Goal: Task Accomplishment & Management: Complete application form

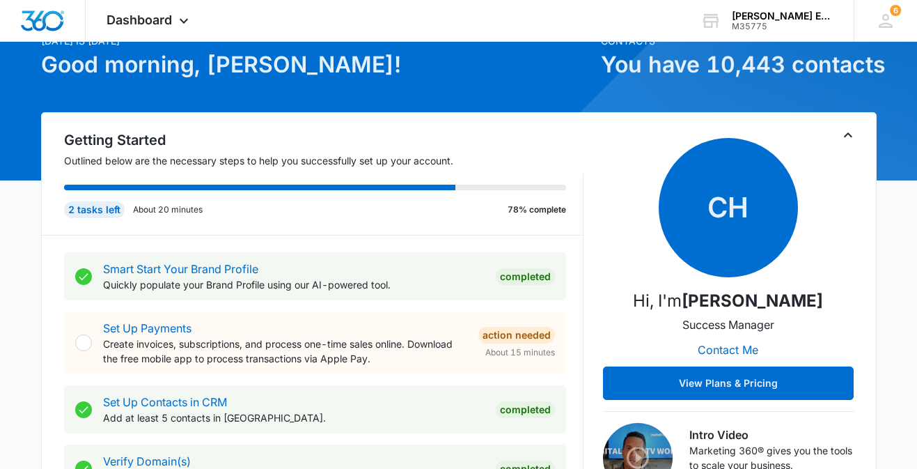
scroll to position [74, 0]
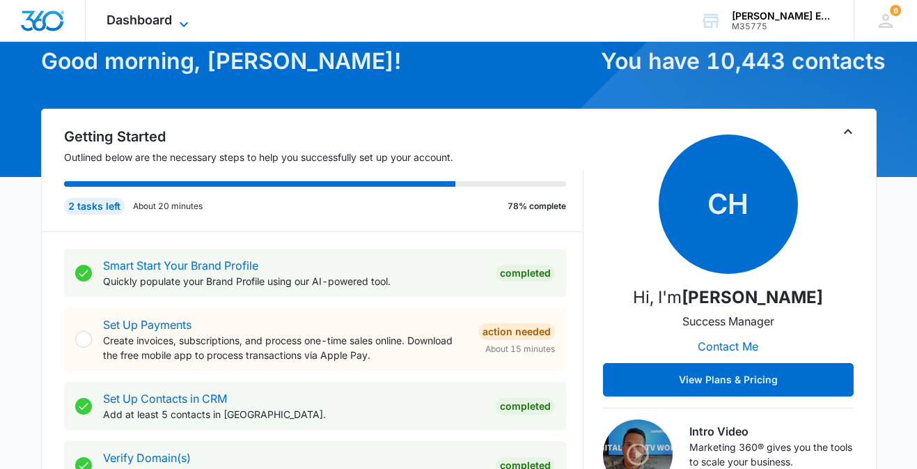
click at [185, 18] on icon at bounding box center [184, 24] width 17 height 17
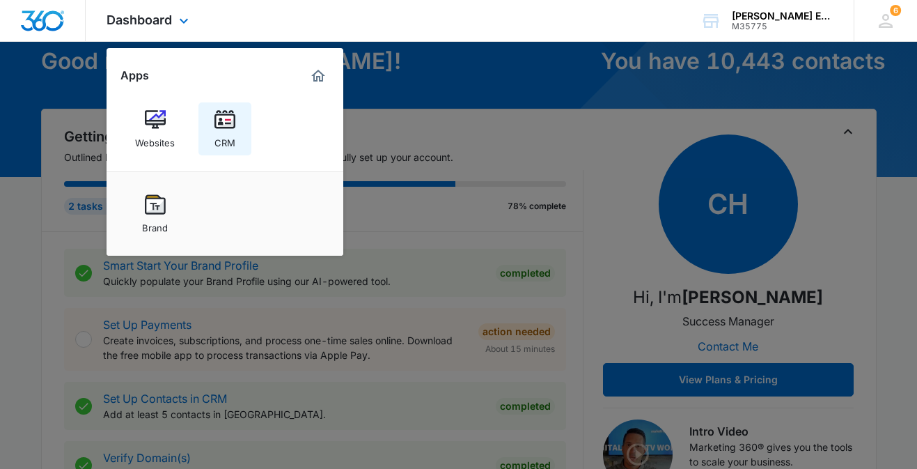
click at [226, 118] on img at bounding box center [225, 119] width 21 height 21
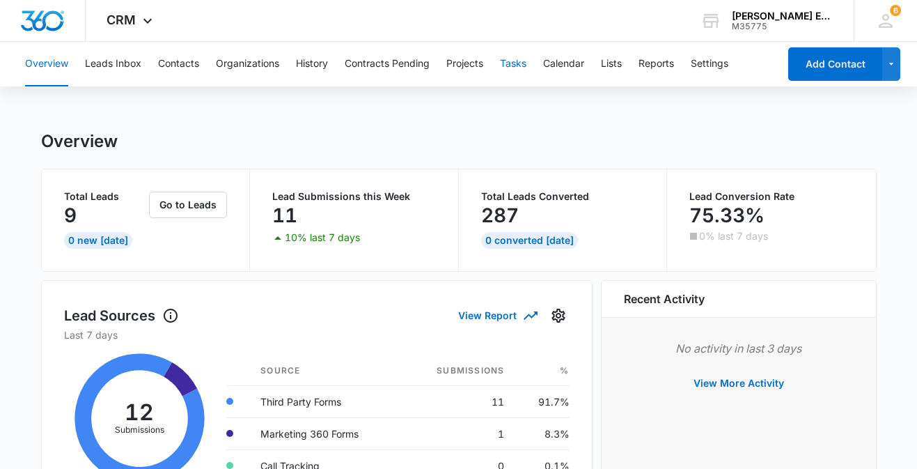
click at [517, 61] on button "Tasks" at bounding box center [513, 64] width 26 height 45
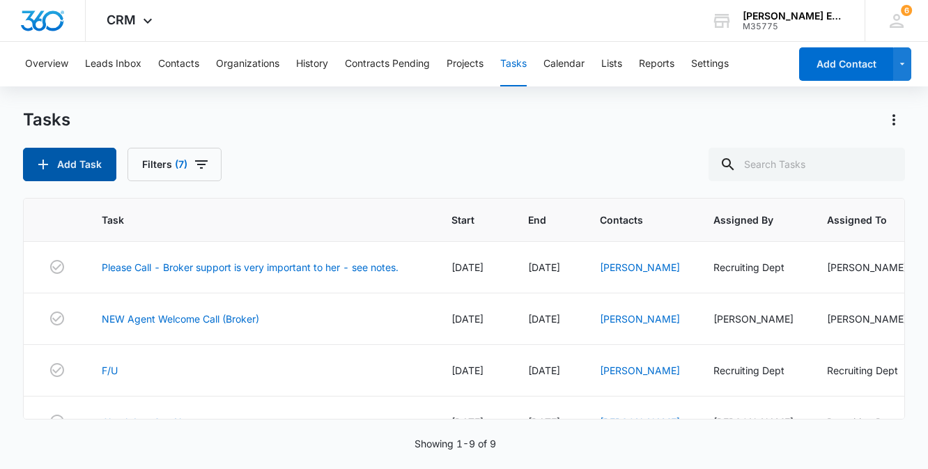
click at [81, 160] on button "Add Task" at bounding box center [69, 164] width 93 height 33
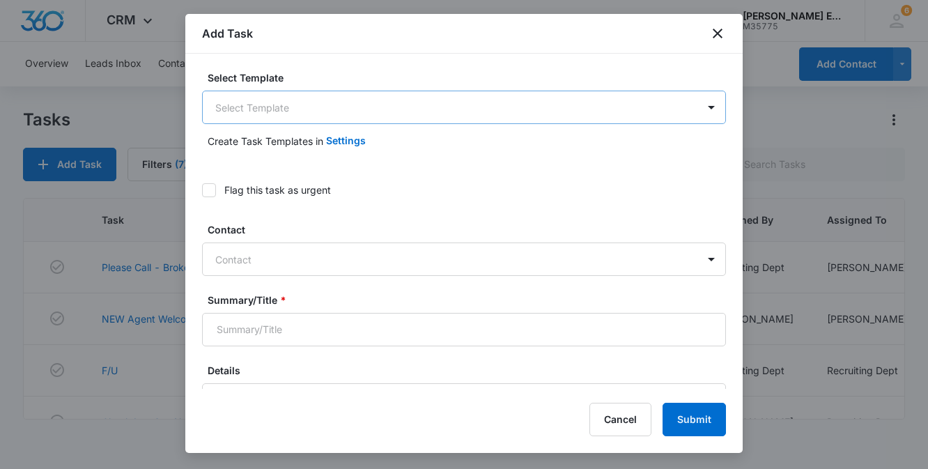
click at [316, 107] on body "CRM Apps Websites CRM Brand AI Assistant [PERSON_NAME] Estates and Homes M35775…" at bounding box center [464, 234] width 928 height 469
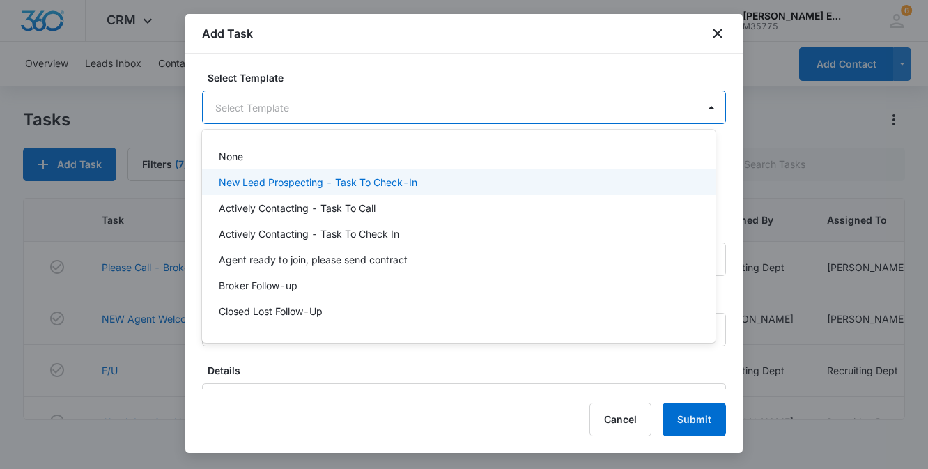
click at [285, 181] on p "New Lead Prospecting - Task To Check-In" at bounding box center [318, 182] width 199 height 15
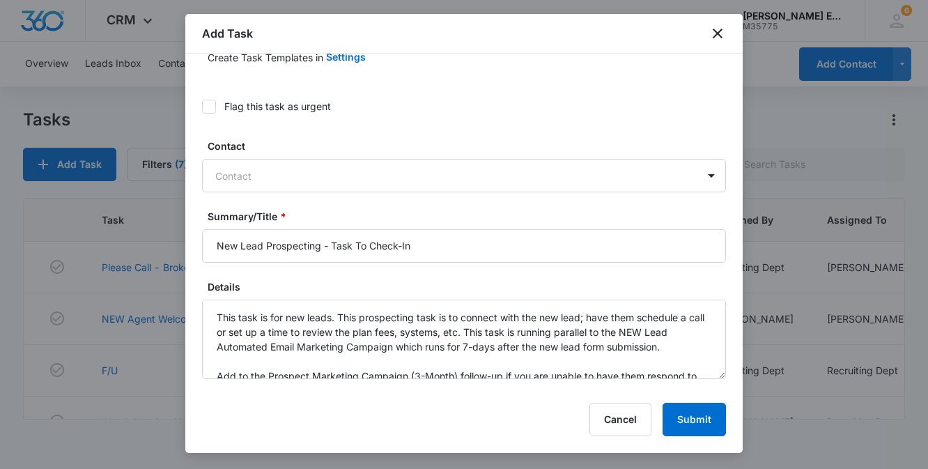
scroll to position [90, 0]
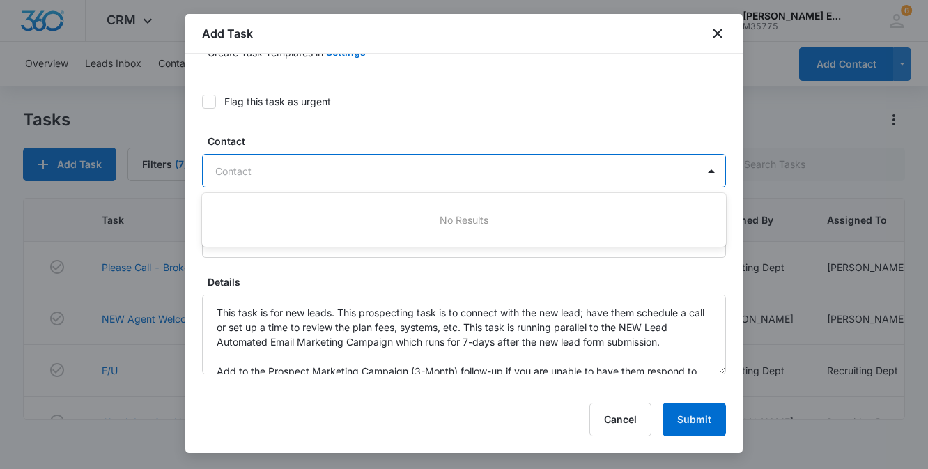
click at [356, 170] on div at bounding box center [455, 170] width 481 height 17
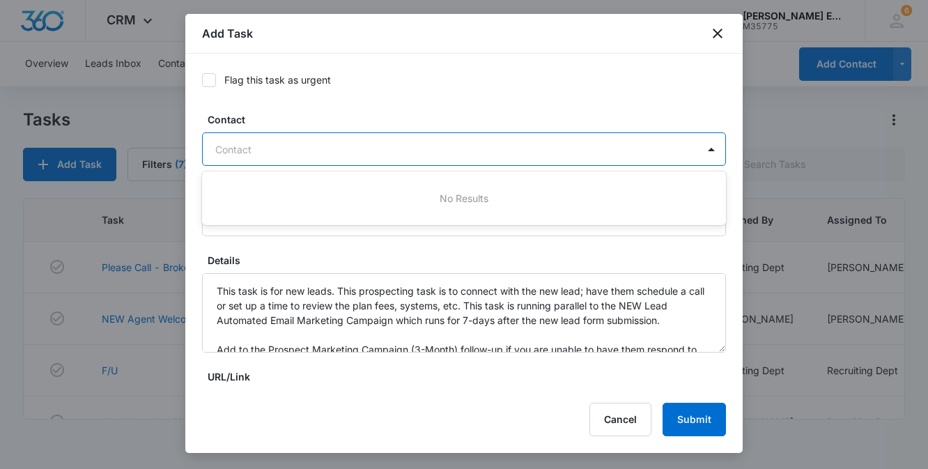
scroll to position [107, 0]
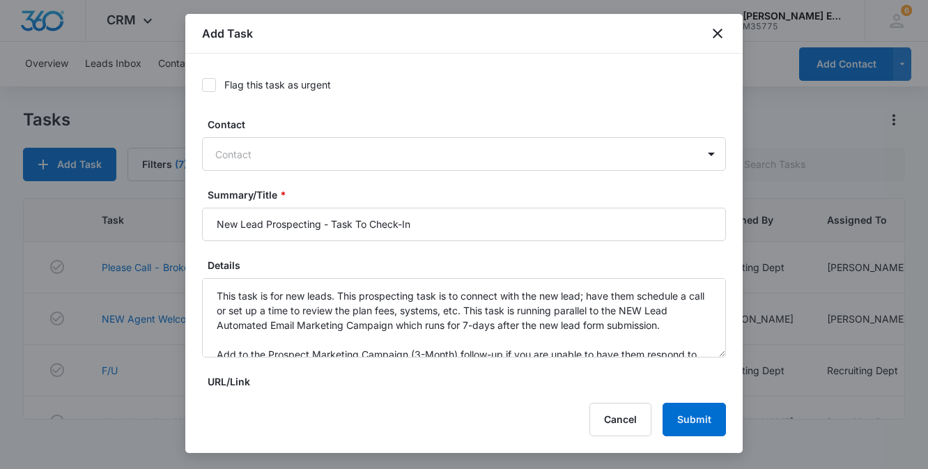
click at [552, 117] on label "Contact" at bounding box center [470, 124] width 524 height 15
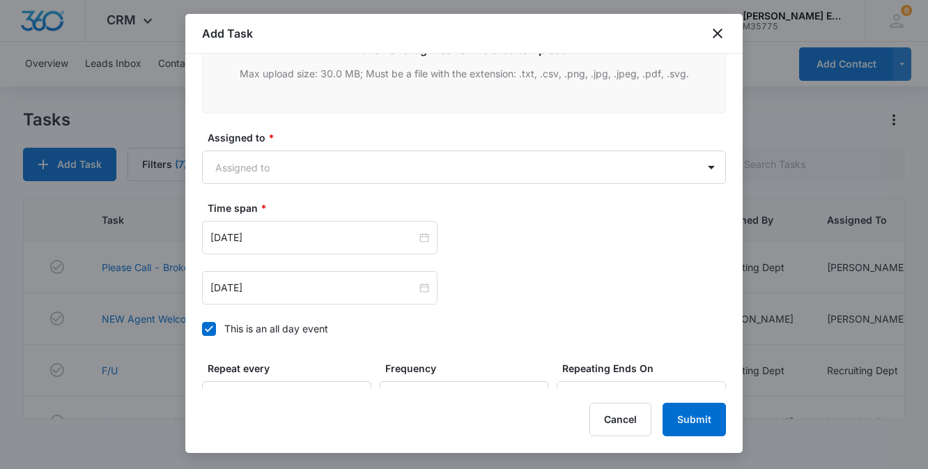
scroll to position [905, 0]
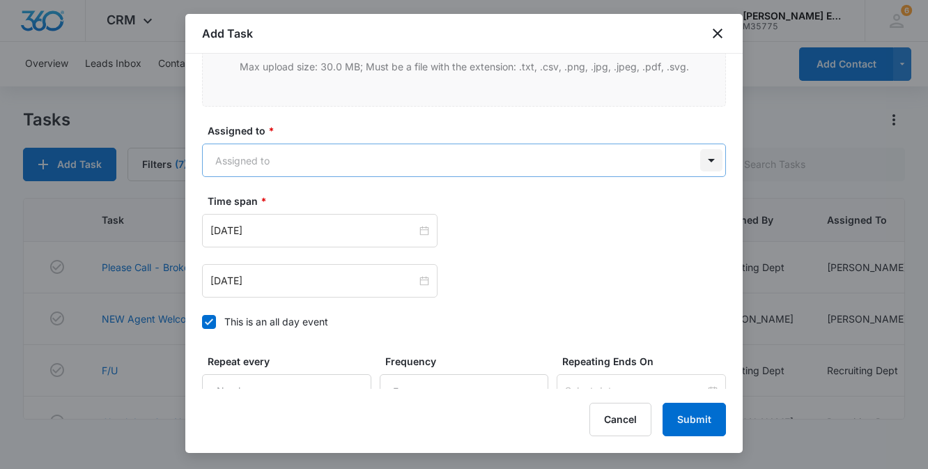
click at [701, 160] on body "CRM Apps Websites CRM Brand AI Assistant [PERSON_NAME] Estates and Homes M35775…" at bounding box center [464, 234] width 928 height 469
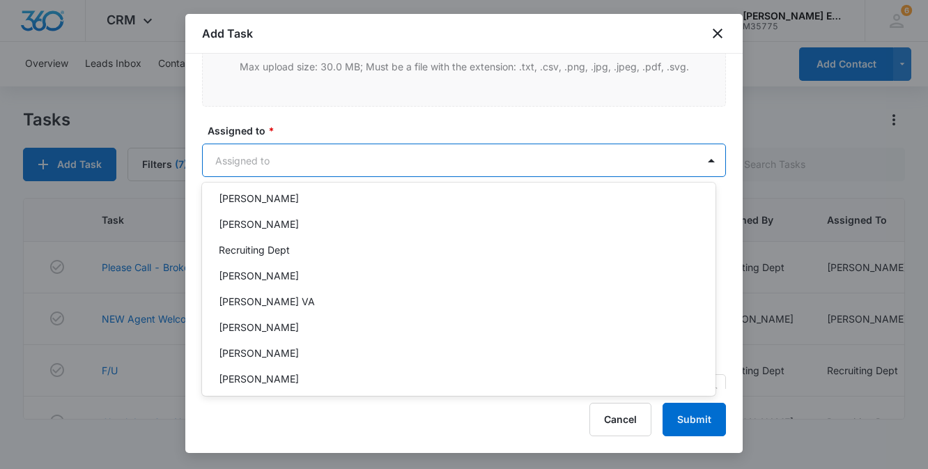
scroll to position [403, 0]
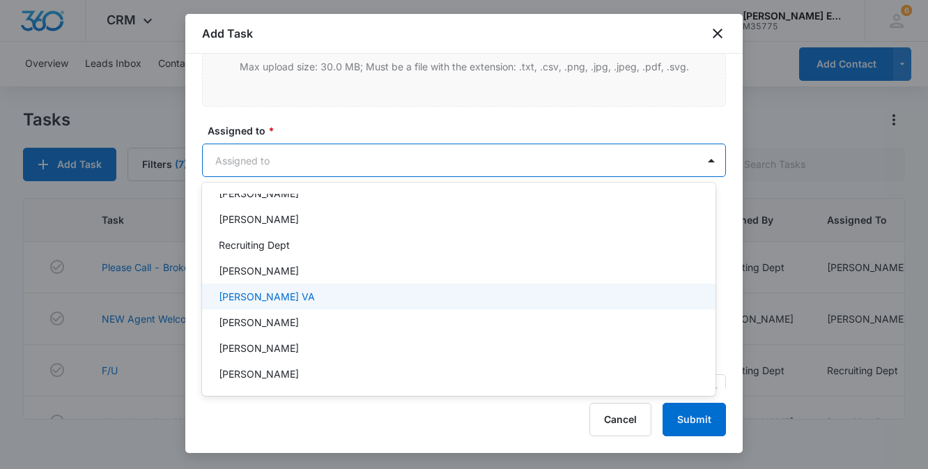
click at [329, 290] on div "[PERSON_NAME] VA" at bounding box center [457, 296] width 477 height 15
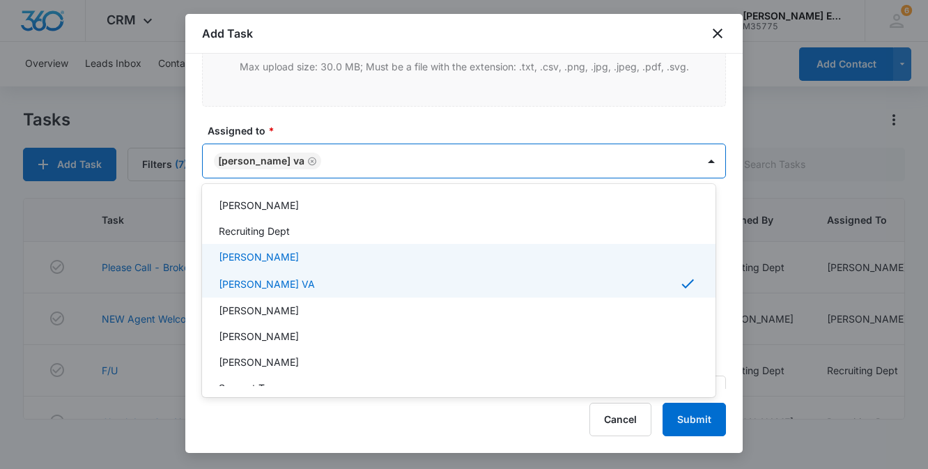
scroll to position [487, 0]
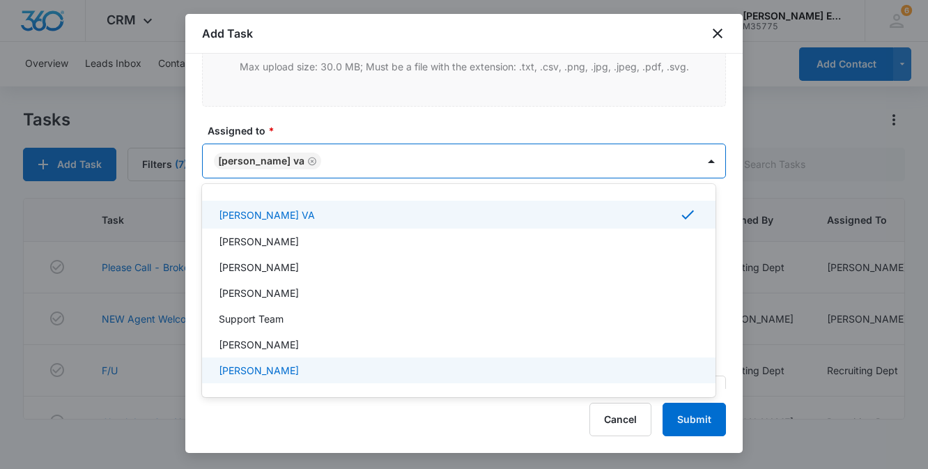
click at [550, 421] on div at bounding box center [464, 234] width 928 height 469
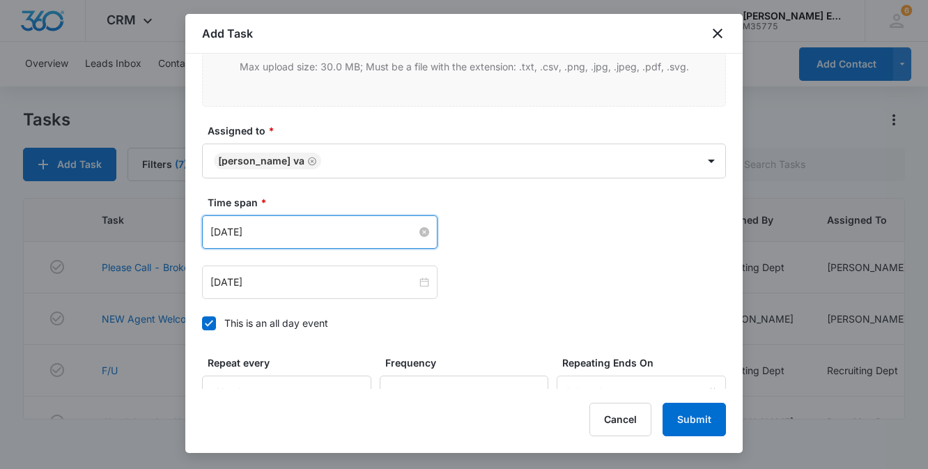
click at [281, 235] on input "[DATE]" at bounding box center [313, 231] width 206 height 15
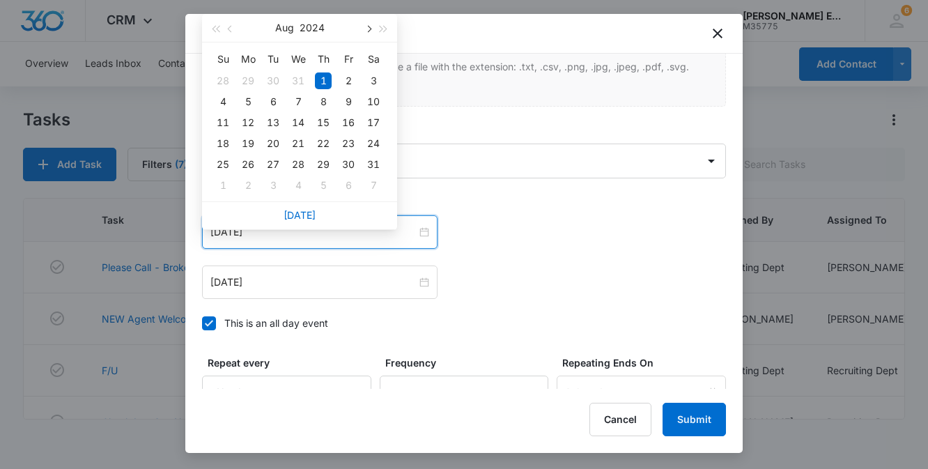
click at [366, 26] on span "button" at bounding box center [367, 29] width 7 height 7
type input "[DATE]"
click at [270, 97] on div "8" at bounding box center [273, 101] width 17 height 17
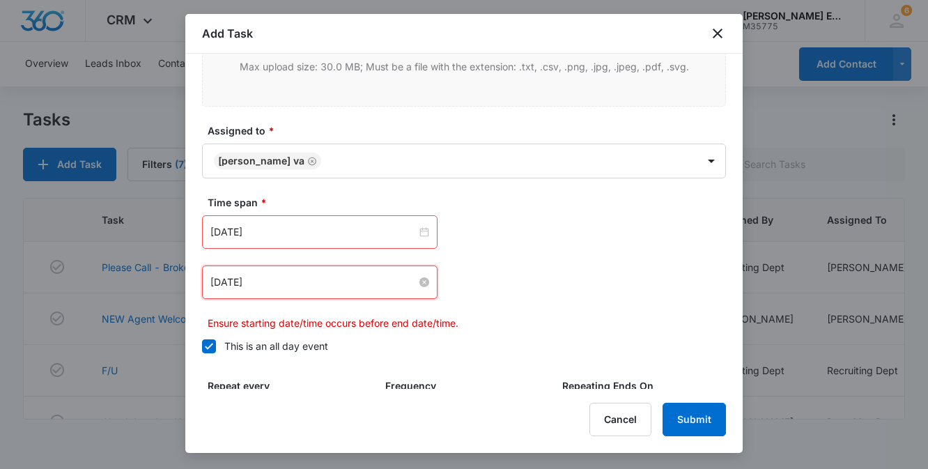
click at [283, 280] on input "[DATE]" at bounding box center [313, 281] width 206 height 15
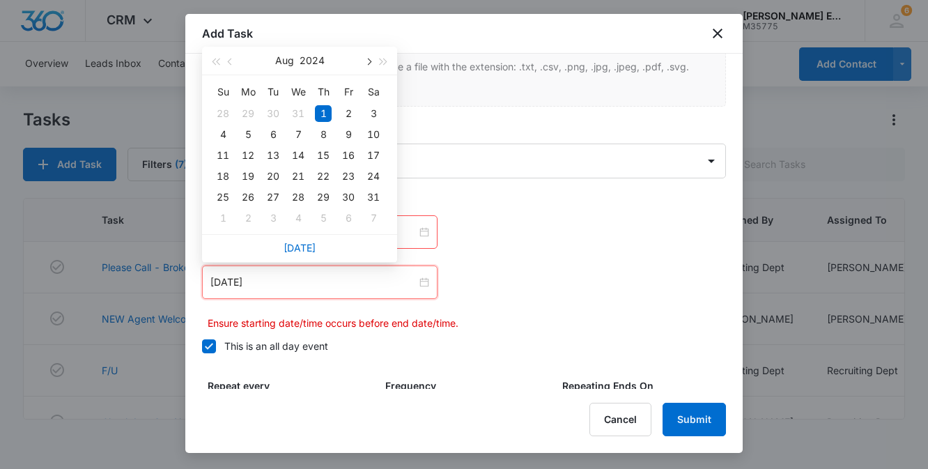
click at [366, 60] on span "button" at bounding box center [367, 62] width 7 height 7
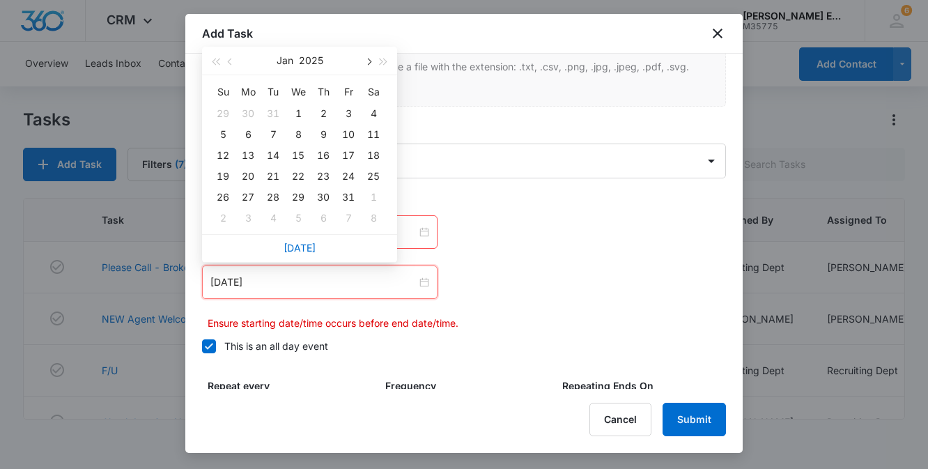
click at [366, 60] on span "button" at bounding box center [367, 62] width 7 height 7
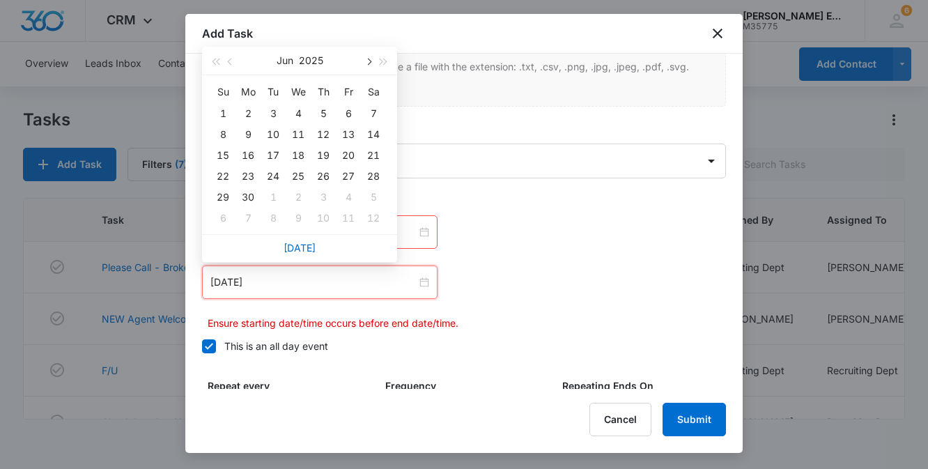
click at [366, 60] on span "button" at bounding box center [367, 62] width 7 height 7
type input "[DATE]"
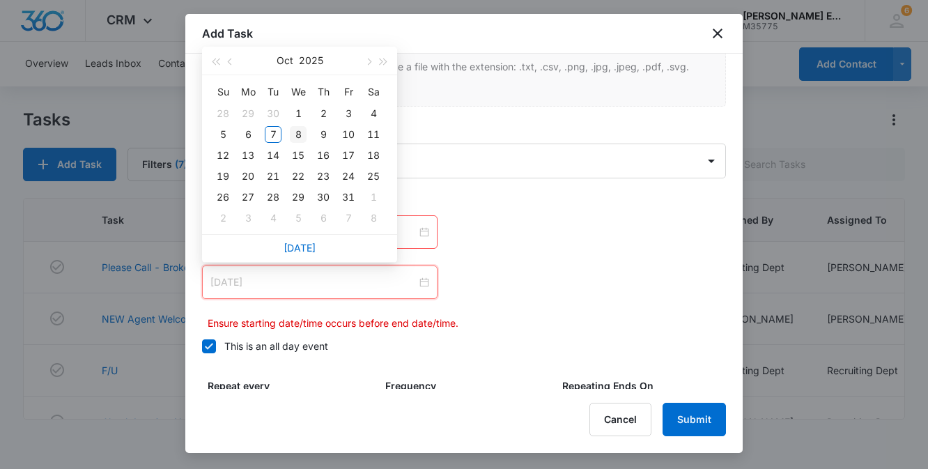
click at [302, 134] on div "8" at bounding box center [298, 134] width 17 height 17
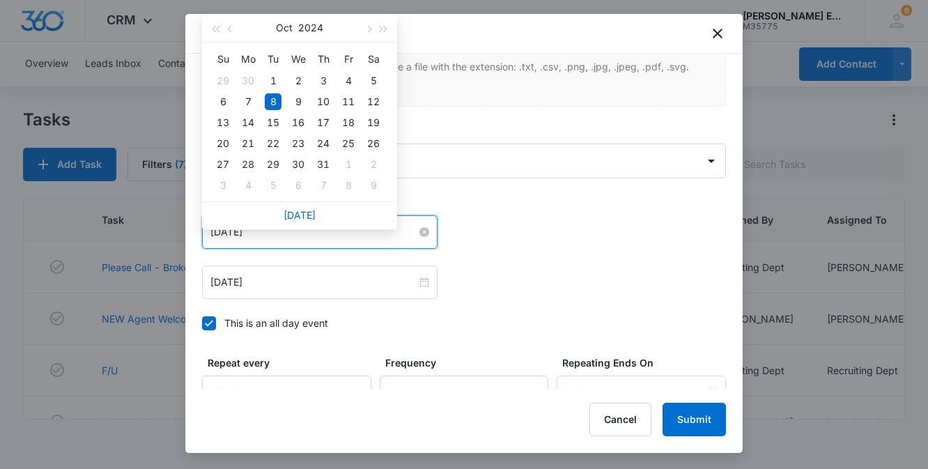
click at [262, 235] on input "[DATE]" at bounding box center [313, 231] width 206 height 15
click at [380, 24] on button "button" at bounding box center [383, 28] width 15 height 28
type input "[DATE]"
click at [277, 101] on div "7" at bounding box center [273, 101] width 17 height 17
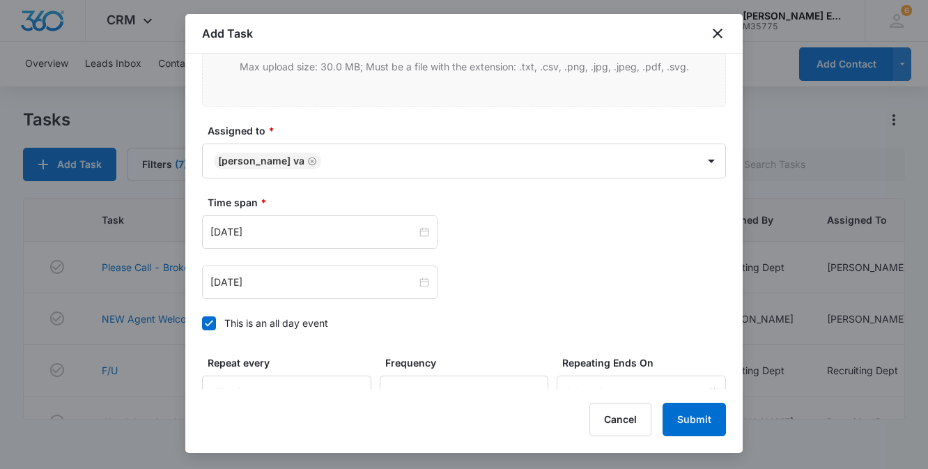
click at [537, 217] on div "[DATE] [DATE] Su Mo Tu We Th Fr Sa 28 29 30 1 2 3 4 5 6 7 8 9 10 11 12 13 14 15…" at bounding box center [464, 231] width 524 height 33
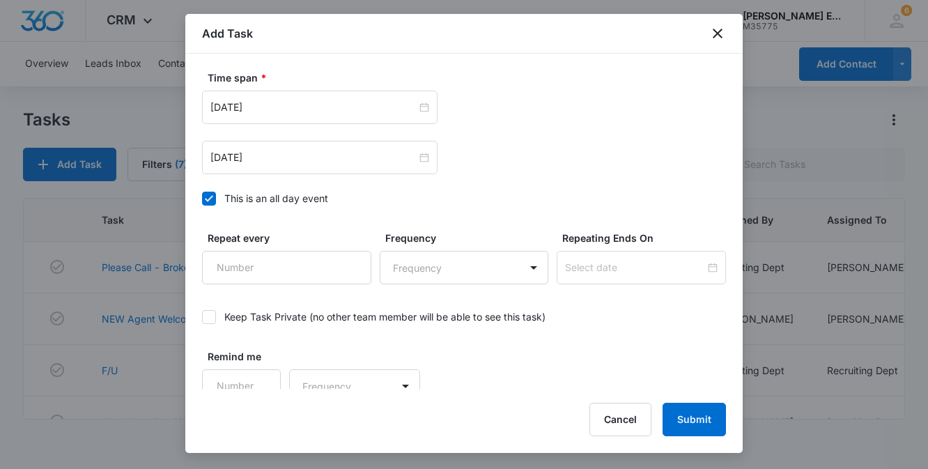
scroll to position [1033, 0]
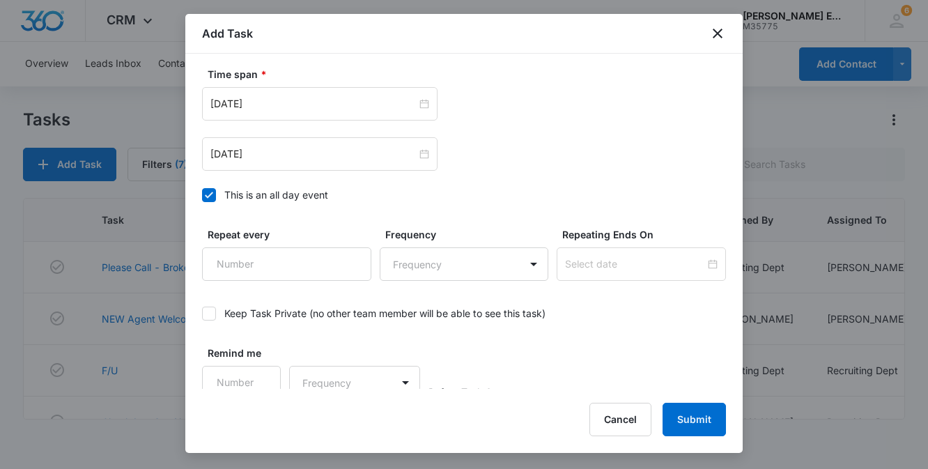
click at [208, 189] on icon at bounding box center [209, 195] width 13 height 13
click at [202, 195] on input "This is an all day event" at bounding box center [202, 195] width 0 height 0
type input "[DATE]"
type input "12:00 am"
type input "[DATE]"
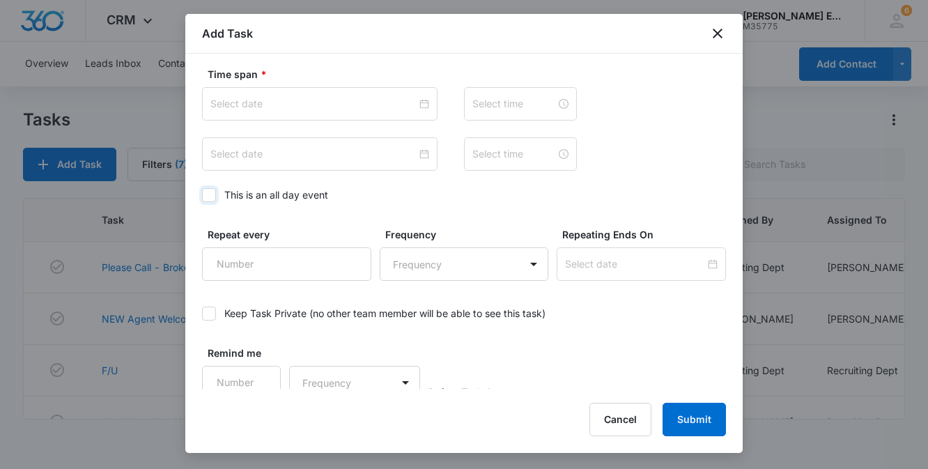
type input "12:00 am"
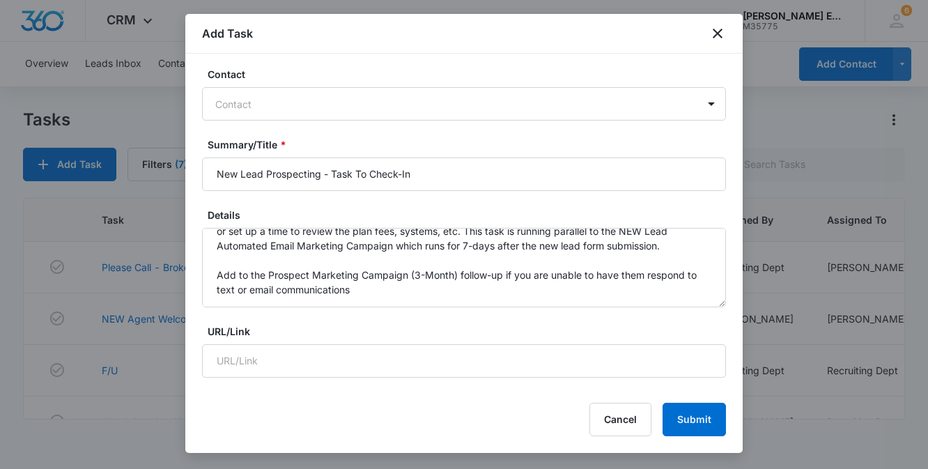
scroll to position [0, 0]
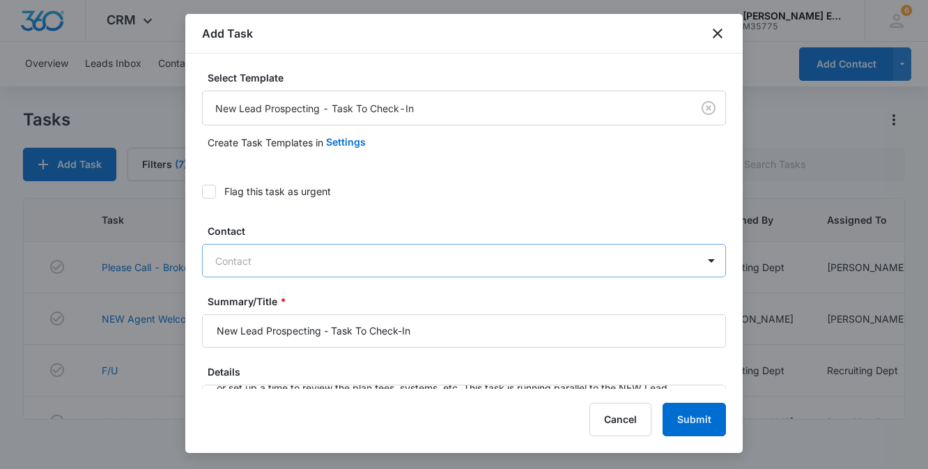
click at [237, 253] on div at bounding box center [455, 260] width 481 height 17
click at [251, 262] on div at bounding box center [455, 260] width 481 height 17
click at [700, 263] on div at bounding box center [711, 260] width 22 height 22
click at [444, 256] on div at bounding box center [455, 260] width 481 height 17
click at [459, 176] on div "Flag this task as urgent" at bounding box center [464, 191] width 524 height 31
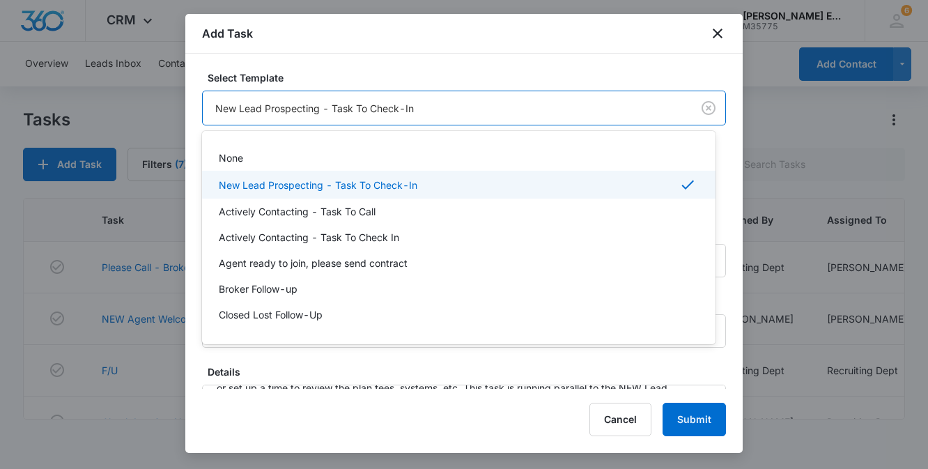
click at [345, 108] on body "CRM Apps Websites CRM Brand AI Assistant [PERSON_NAME] Estates and Homes M35775…" at bounding box center [464, 234] width 928 height 469
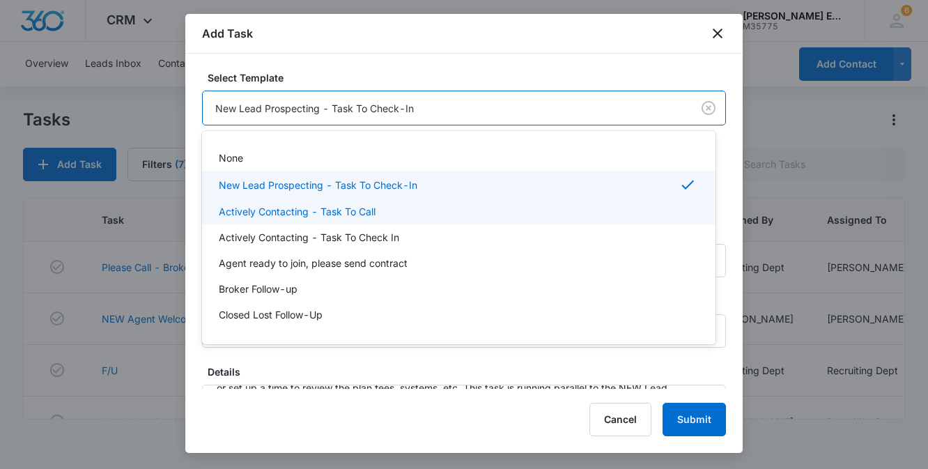
click at [359, 210] on p "Actively Contacting - Task To Call" at bounding box center [297, 211] width 157 height 15
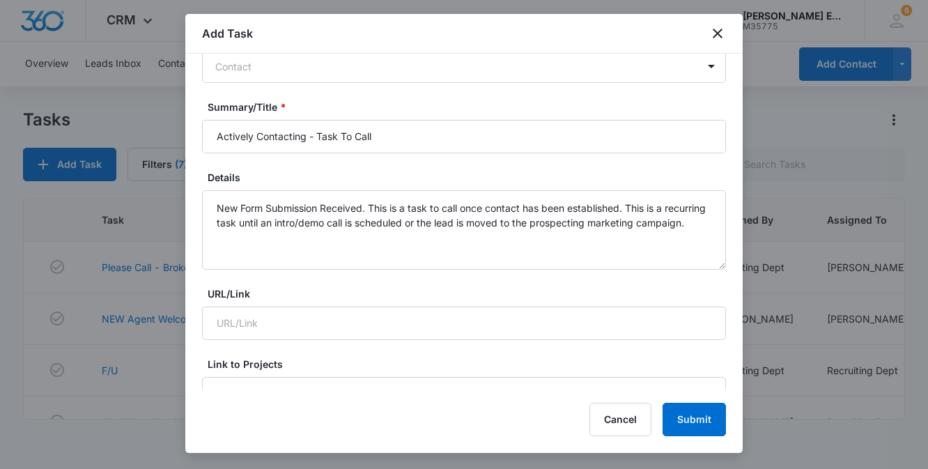
scroll to position [102, 0]
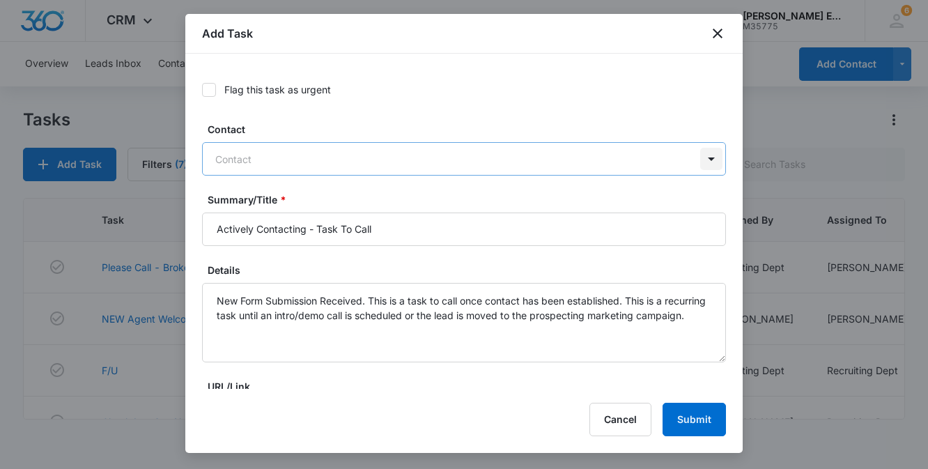
click at [701, 160] on div at bounding box center [711, 159] width 22 height 22
click at [577, 91] on label "Flag this task as urgent" at bounding box center [464, 89] width 524 height 15
click at [202, 90] on input "Flag this task as urgent" at bounding box center [202, 90] width 0 height 0
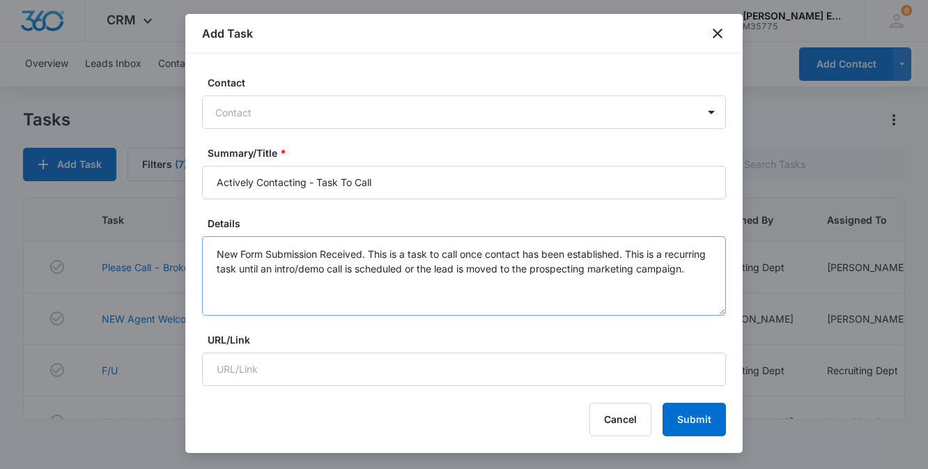
scroll to position [0, 0]
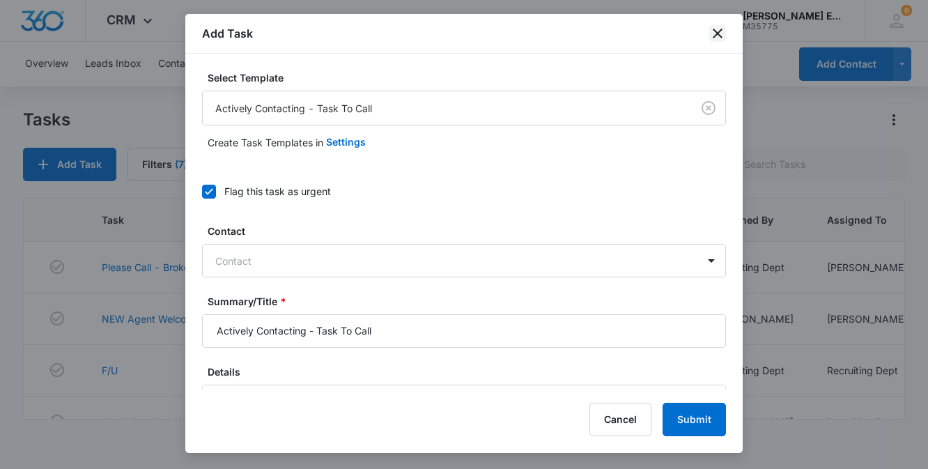
click at [718, 29] on icon "close" at bounding box center [717, 33] width 17 height 17
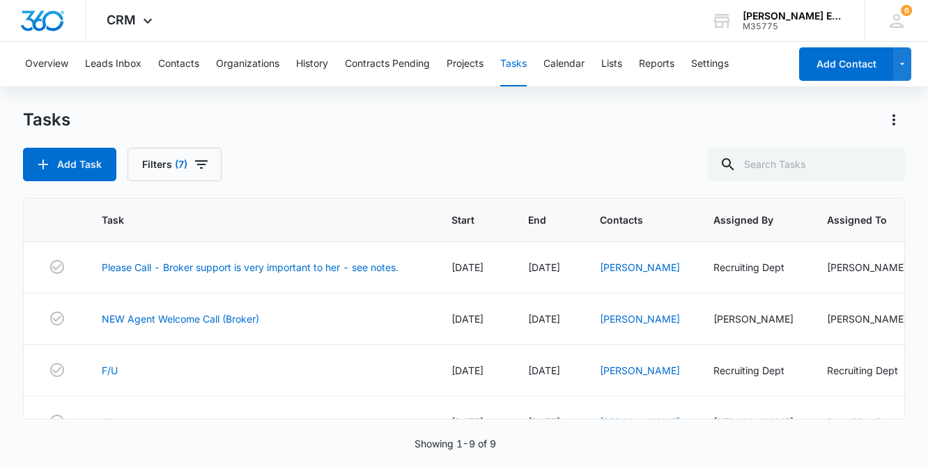
click at [515, 63] on button "Tasks" at bounding box center [513, 64] width 26 height 45
click at [75, 163] on button "Add Task" at bounding box center [69, 164] width 93 height 33
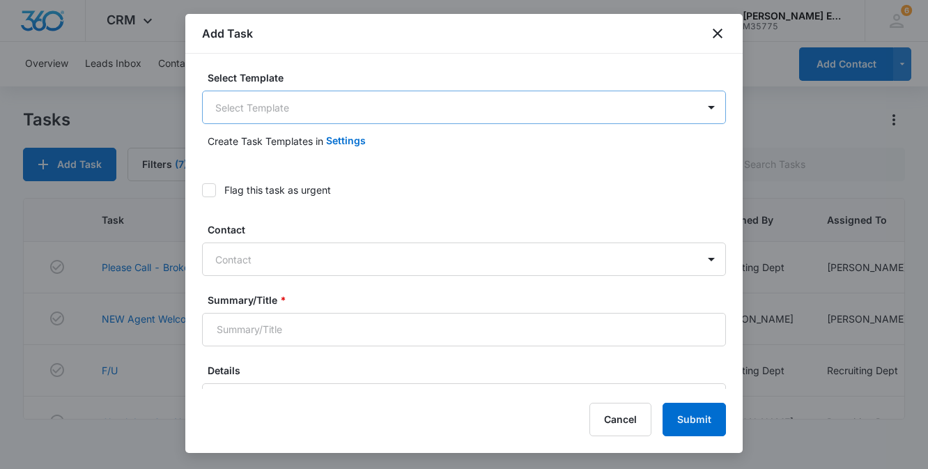
click at [514, 109] on body "CRM Apps Websites CRM Brand AI Assistant [PERSON_NAME] Estates and Homes M35775…" at bounding box center [464, 234] width 928 height 469
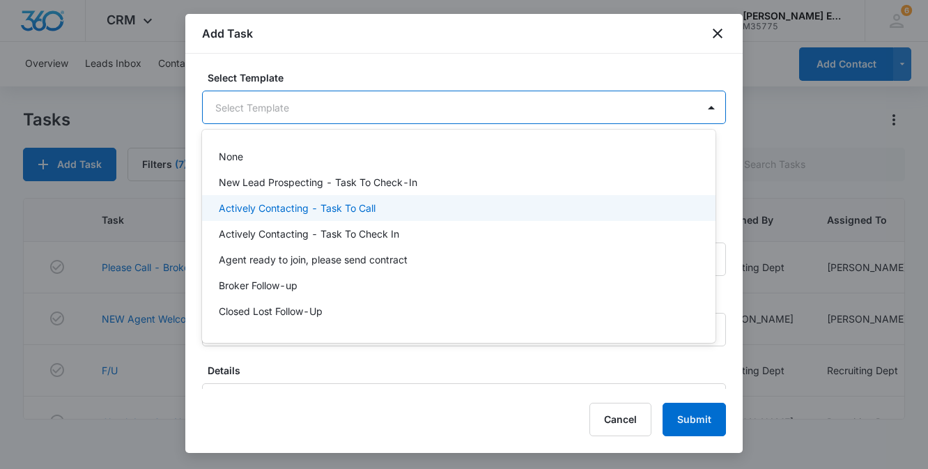
click at [430, 201] on div "Actively Contacting - Task To Call" at bounding box center [457, 208] width 477 height 15
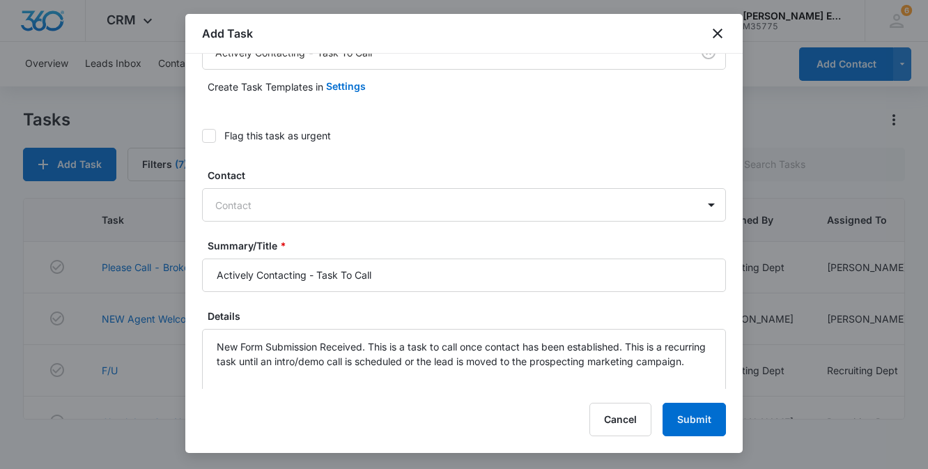
scroll to position [56, 0]
click at [433, 208] on div at bounding box center [455, 204] width 481 height 17
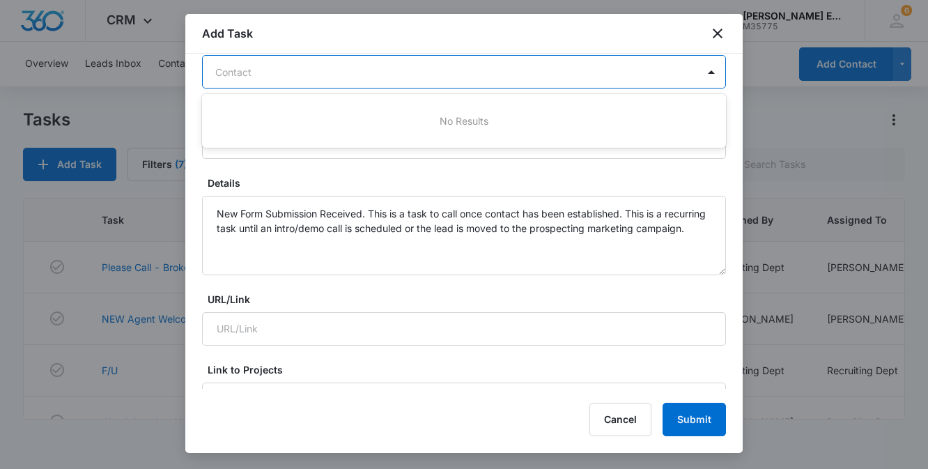
scroll to position [193, 0]
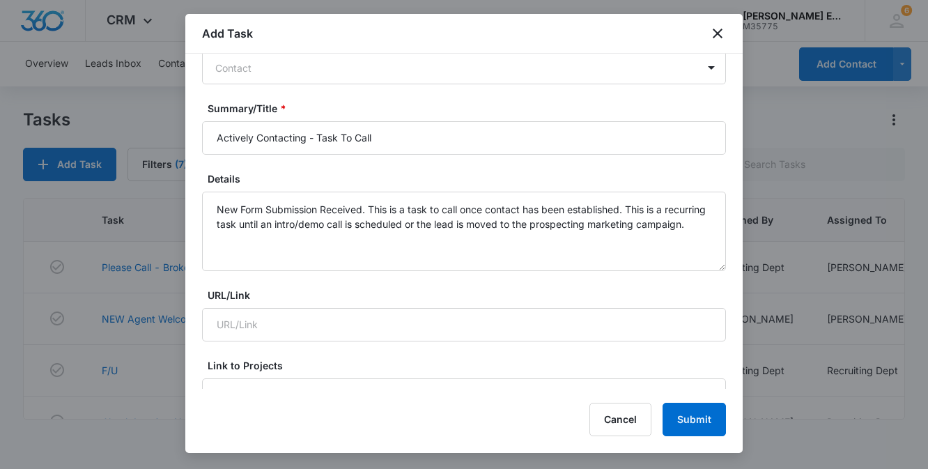
click at [432, 289] on label "URL/Link" at bounding box center [470, 295] width 524 height 15
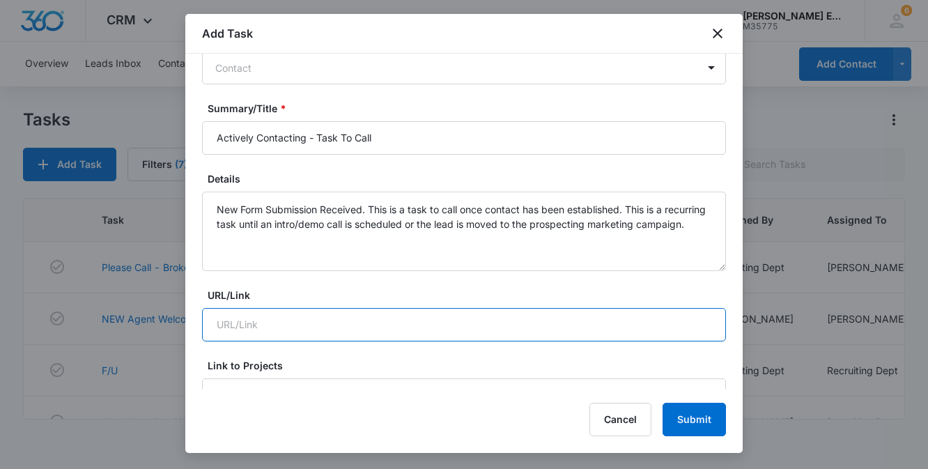
click at [432, 308] on input "URL/Link" at bounding box center [464, 324] width 524 height 33
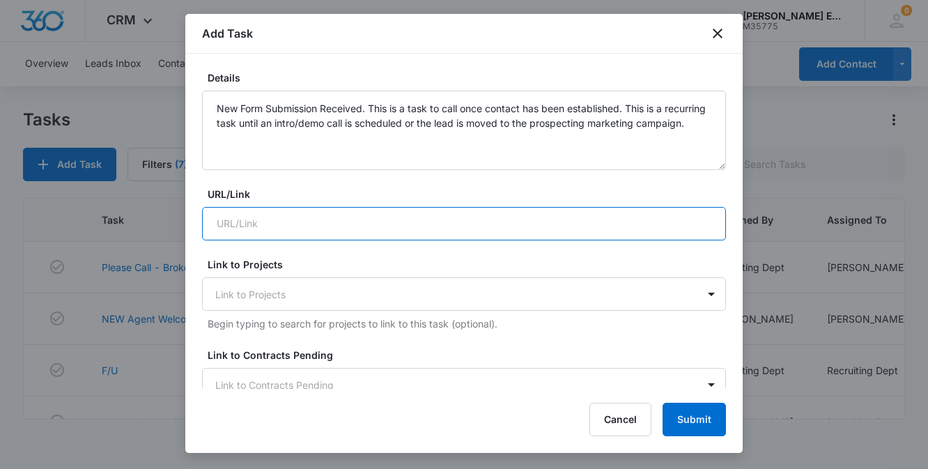
scroll to position [293, 0]
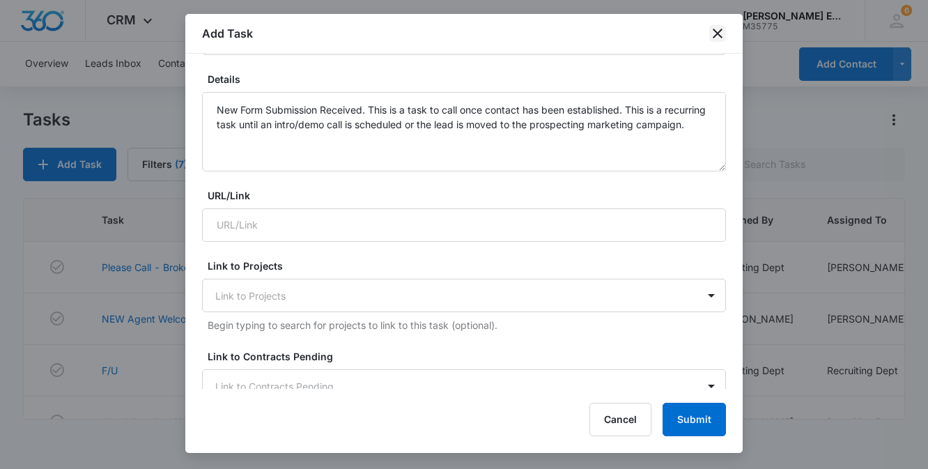
click at [715, 31] on icon "close" at bounding box center [718, 34] width 10 height 10
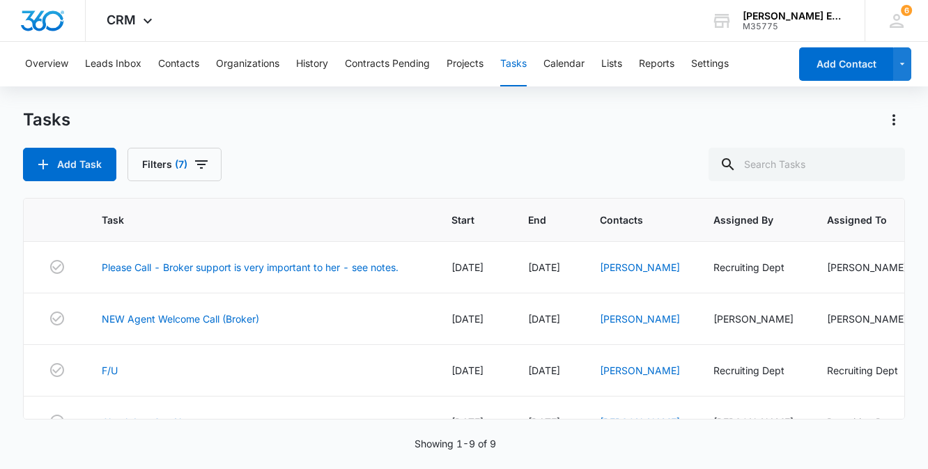
click at [472, 134] on div "Tasks Add Task Filters (7)" at bounding box center [463, 145] width 881 height 72
